Goal: Task Accomplishment & Management: Manage account settings

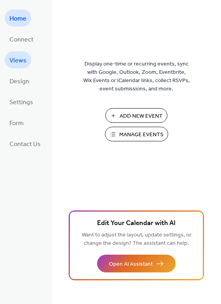
click at [19, 61] on span "Views" at bounding box center [17, 61] width 17 height 12
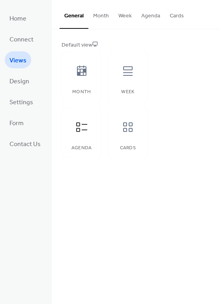
click at [87, 46] on div "Default view" at bounding box center [136, 45] width 148 height 8
click at [84, 128] on icon at bounding box center [82, 127] width 13 height 13
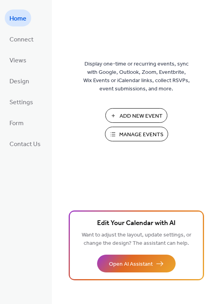
click at [132, 136] on span "Manage Events" at bounding box center [141, 135] width 44 height 8
click at [19, 55] on span "Views" at bounding box center [17, 61] width 17 height 12
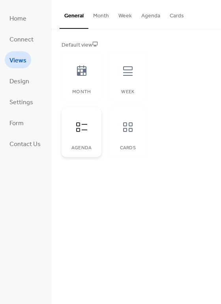
click at [89, 124] on div at bounding box center [82, 127] width 24 height 24
click at [104, 18] on button "Month" at bounding box center [101, 14] width 25 height 28
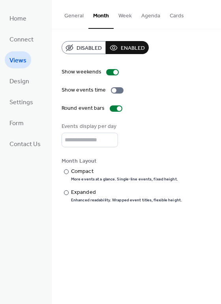
click at [83, 19] on button "General" at bounding box center [74, 14] width 29 height 28
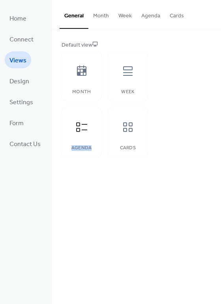
click at [142, 14] on button "Agenda" at bounding box center [151, 14] width 28 height 28
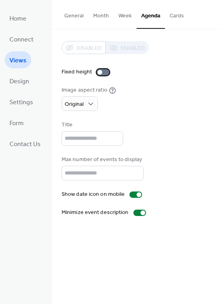
click at [103, 72] on div at bounding box center [103, 72] width 13 height 6
click at [104, 72] on div at bounding box center [106, 72] width 5 height 5
click at [83, 47] on div "Disabled Enabled" at bounding box center [105, 47] width 87 height 13
click at [117, 49] on div "Disabled Enabled" at bounding box center [105, 47] width 87 height 13
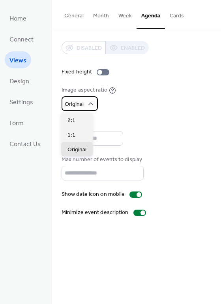
click at [87, 105] on icon at bounding box center [91, 104] width 8 height 8
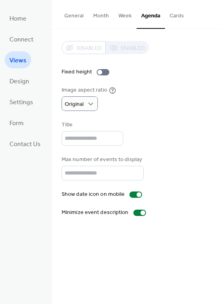
click at [143, 99] on div "Image aspect ratio Original" at bounding box center [137, 98] width 150 height 25
click at [171, 17] on button "Cards" at bounding box center [177, 14] width 24 height 28
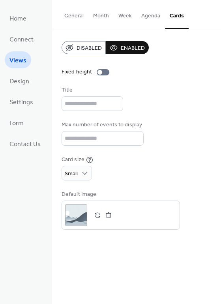
click at [152, 19] on button "Agenda" at bounding box center [151, 14] width 28 height 28
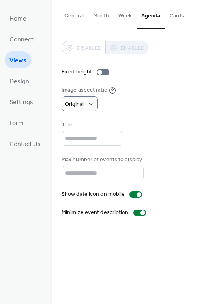
click at [122, 19] on button "Week" at bounding box center [125, 14] width 23 height 28
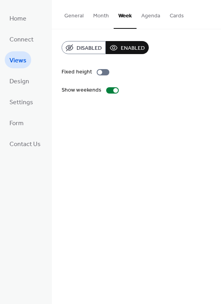
click at [142, 19] on button "Agenda" at bounding box center [151, 14] width 28 height 28
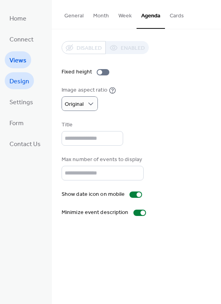
click at [26, 80] on span "Design" at bounding box center [19, 82] width 20 height 12
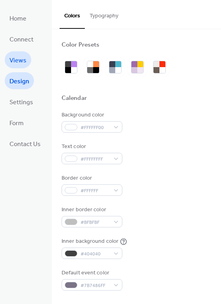
click at [20, 53] on link "Views" at bounding box center [18, 59] width 26 height 17
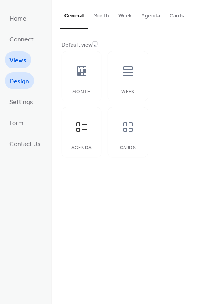
click at [16, 88] on link "Design" at bounding box center [19, 80] width 29 height 17
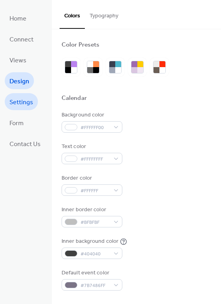
click at [21, 106] on span "Settings" at bounding box center [21, 102] width 24 height 12
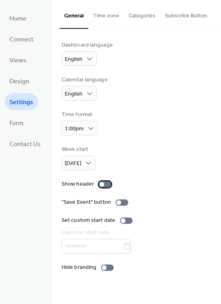
click at [105, 184] on div at bounding box center [105, 184] width 13 height 6
click at [106, 184] on div at bounding box center [108, 184] width 5 height 5
click at [104, 270] on div at bounding box center [107, 268] width 13 height 6
click at [17, 117] on span "Form" at bounding box center [16, 123] width 14 height 12
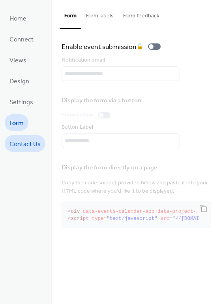
click at [23, 141] on span "Contact Us" at bounding box center [24, 144] width 31 height 12
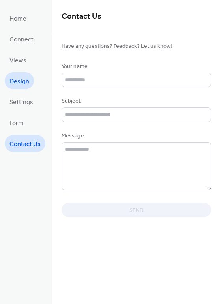
click at [25, 74] on link "Design" at bounding box center [19, 80] width 29 height 17
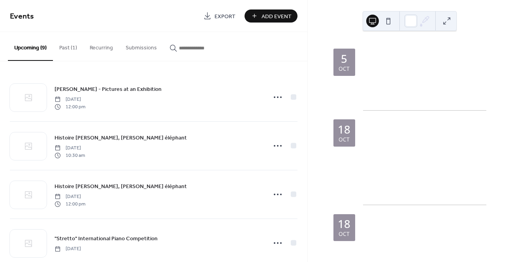
click at [387, 21] on button at bounding box center [388, 21] width 13 height 13
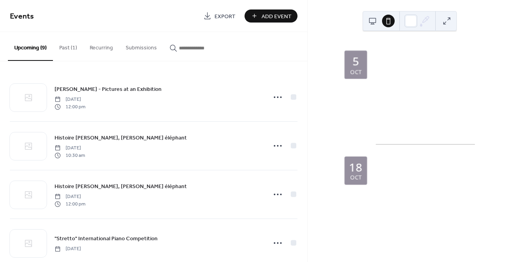
click at [376, 20] on button at bounding box center [372, 21] width 13 height 13
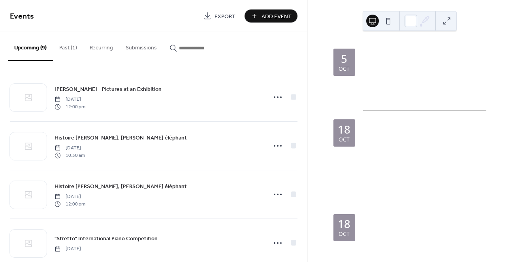
click at [445, 23] on button at bounding box center [447, 21] width 13 height 13
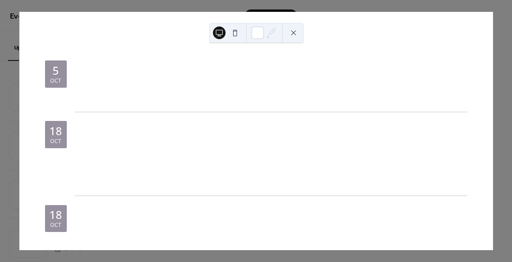
click at [293, 36] on button at bounding box center [293, 32] width 13 height 13
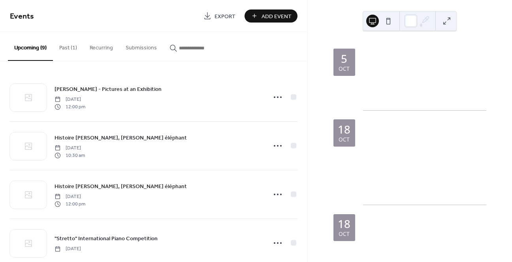
click at [186, 48] on input "button" at bounding box center [202, 48] width 47 height 8
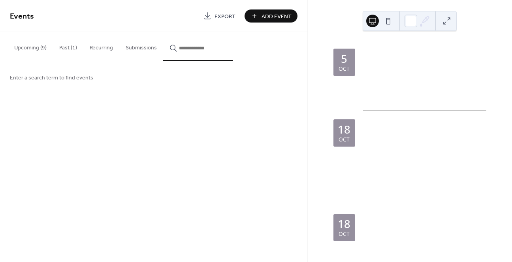
click at [132, 49] on button "Submissions" at bounding box center [141, 46] width 44 height 28
click at [98, 42] on button "Recurring" at bounding box center [101, 46] width 36 height 28
click at [42, 43] on button "Upcoming (9)" at bounding box center [30, 46] width 45 height 28
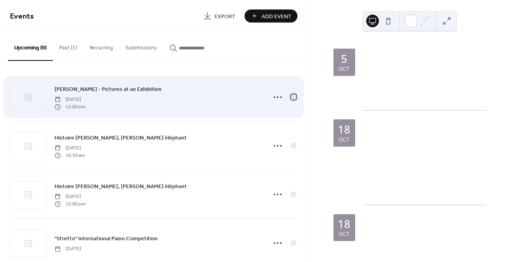
click at [293, 98] on div at bounding box center [294, 97] width 6 height 6
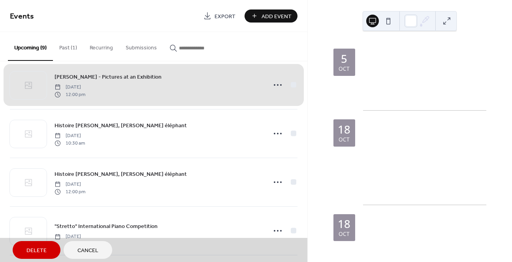
scroll to position [24, 0]
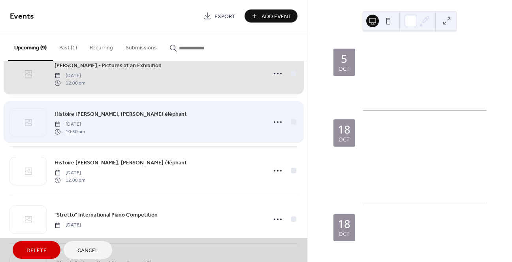
click at [289, 121] on div "Histoire de Babar, le petit éléphant Saturday, October 18, 2025 10:30 am" at bounding box center [154, 122] width 288 height 49
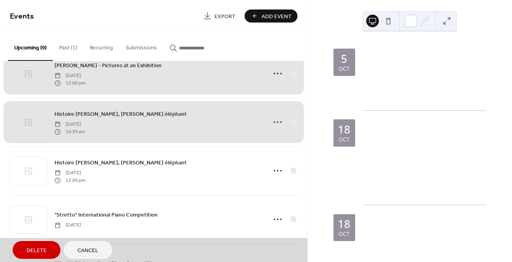
scroll to position [45, 0]
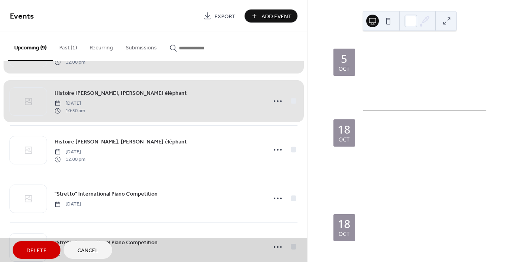
click at [277, 105] on div "Histoire de Babar, le petit éléphant Saturday, October 18, 2025 10:30 am" at bounding box center [154, 101] width 288 height 49
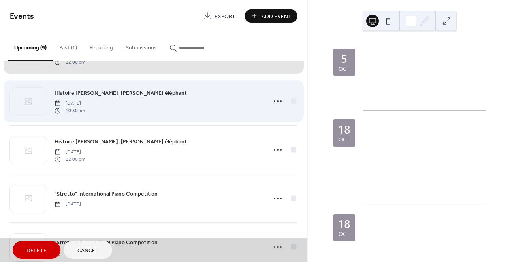
click at [277, 101] on div "Histoire de Babar, le petit éléphant Saturday, October 18, 2025 10:30 am" at bounding box center [154, 101] width 288 height 49
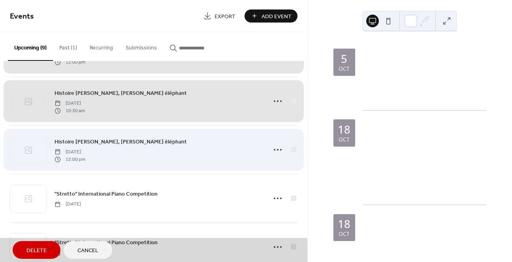
click at [281, 142] on div "Histoire de Babar, le petit éléphant Saturday, October 18, 2025 12:00 pm" at bounding box center [154, 149] width 288 height 49
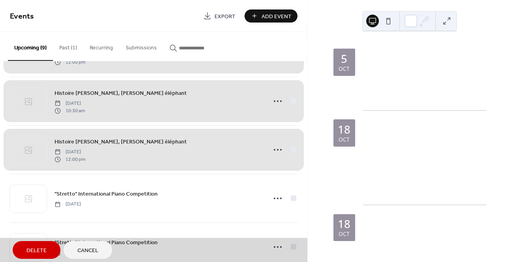
click at [281, 142] on div "Histoire de Babar, le petit éléphant Saturday, October 18, 2025 12:00 pm" at bounding box center [154, 149] width 288 height 49
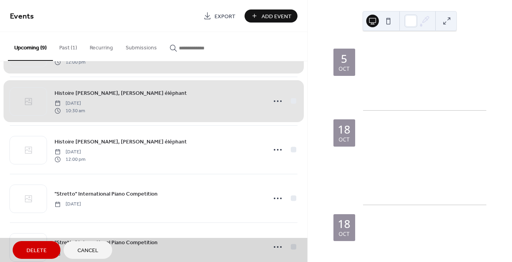
click at [284, 113] on div "Histoire de Babar, le petit éléphant Saturday, October 18, 2025 10:30 am" at bounding box center [154, 101] width 288 height 49
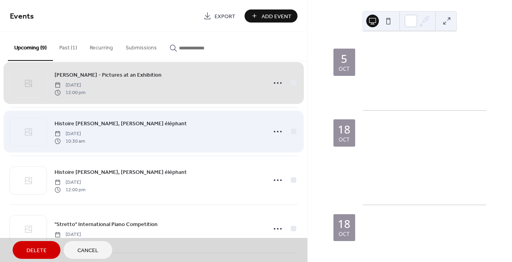
scroll to position [0, 0]
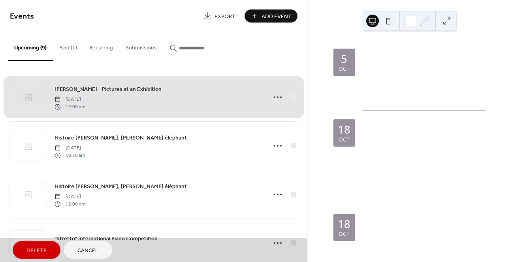
click at [289, 102] on div "Modest Mussorgsky - Pictures at an Exhibition Sunday, October 5, 2025 12:00 pm" at bounding box center [154, 97] width 288 height 48
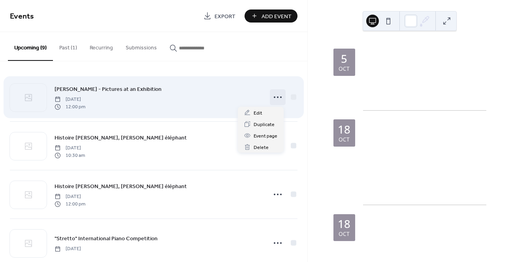
click at [274, 99] on icon at bounding box center [278, 97] width 13 height 13
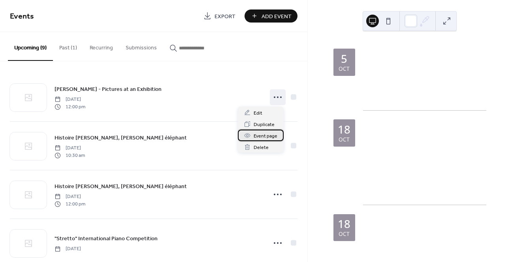
click at [269, 132] on span "Event page" at bounding box center [266, 136] width 24 height 8
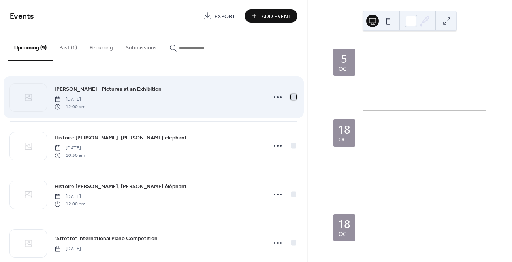
click at [291, 96] on div at bounding box center [294, 97] width 6 height 6
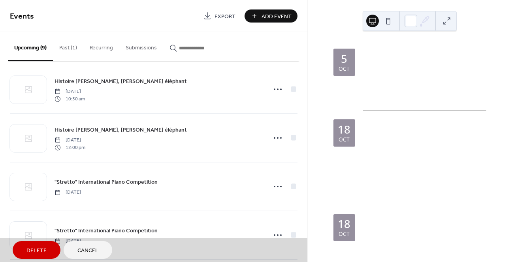
scroll to position [62, 0]
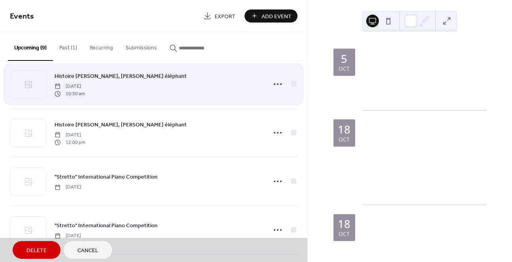
click at [293, 87] on div "Histoire de Babar, le petit éléphant Saturday, October 18, 2025 10:30 am" at bounding box center [154, 84] width 288 height 49
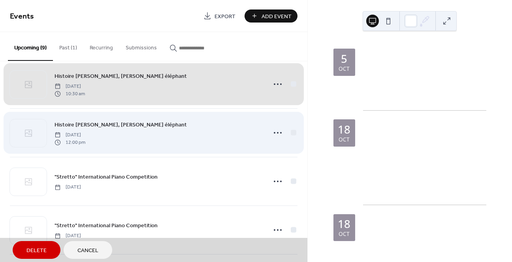
click at [293, 129] on div "Histoire de Babar, le petit éléphant Saturday, October 18, 2025 12:00 pm" at bounding box center [154, 132] width 288 height 49
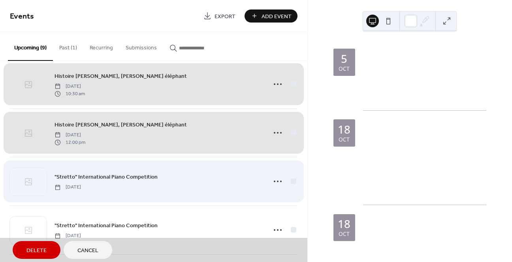
click at [288, 181] on div ""Stretto" International Piano Competition Thursday, October 30, 2025" at bounding box center [154, 181] width 288 height 49
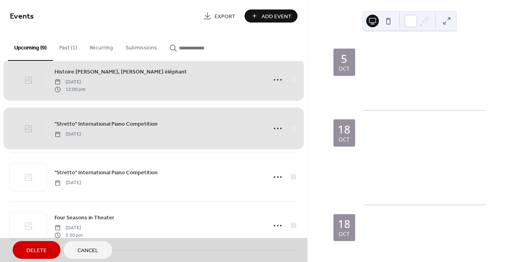
scroll to position [127, 0]
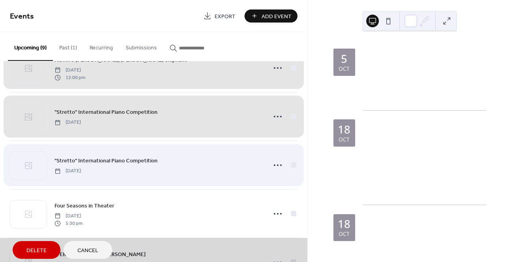
click at [291, 168] on div ""Stretto" International Piano Competition Friday, October 31, 2025" at bounding box center [154, 165] width 288 height 49
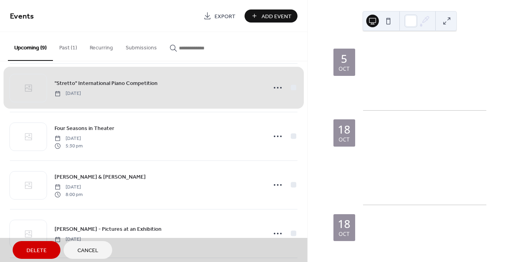
scroll to position [205, 0]
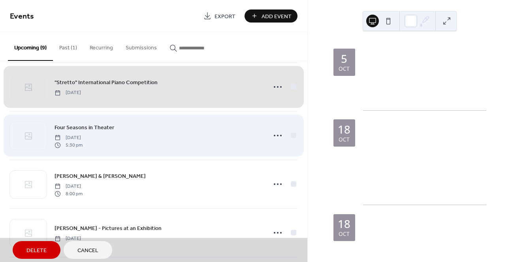
click at [287, 139] on div "Four Seasons in Theater Tuesday, November 4, 2025 5:30 pm" at bounding box center [154, 135] width 288 height 49
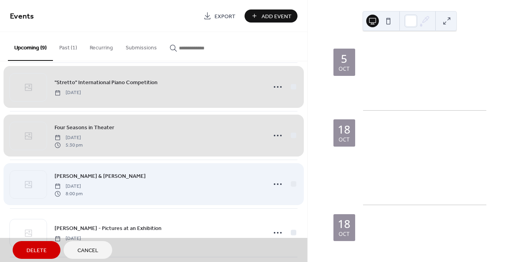
click at [289, 176] on div "Ishay Ribo & Israel Philharmonic Orchestra Tuesday, November 18, 2025 8:00 pm" at bounding box center [154, 184] width 288 height 49
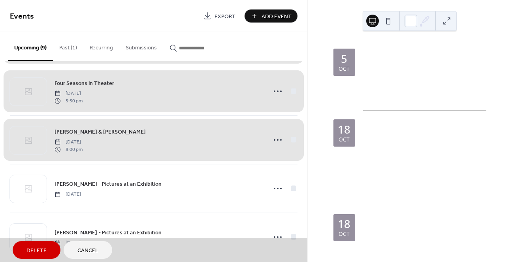
scroll to position [260, 0]
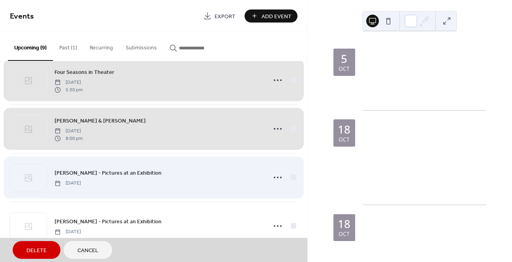
click at [288, 181] on div "Modest Mussorgsky - Pictures at an Exhibition Saturday, December 27, 2025" at bounding box center [154, 177] width 288 height 49
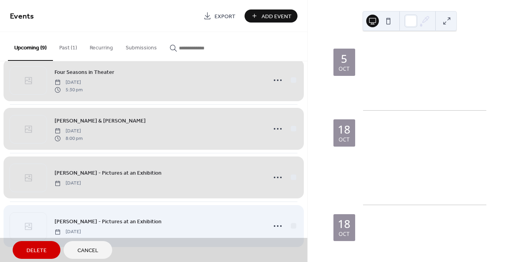
click at [290, 225] on div "Modest Mussorgsky - Pictures at an Exhibition Saturday, January 3, 2026" at bounding box center [154, 226] width 288 height 49
